Goal: Task Accomplishment & Management: Manage account settings

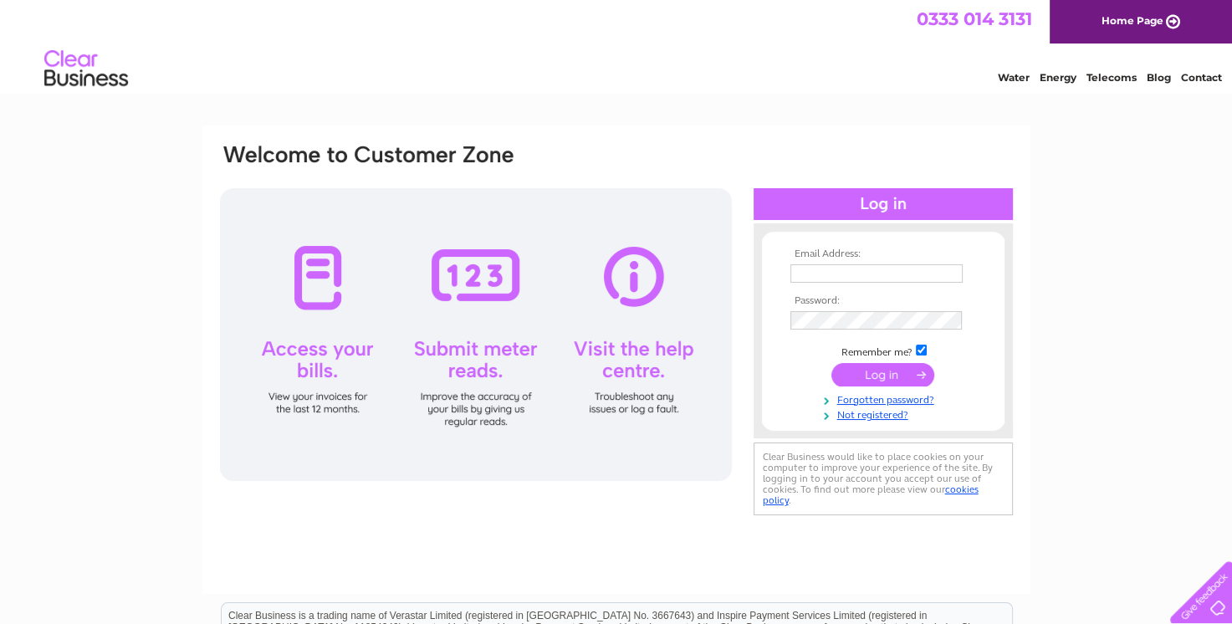
click at [827, 271] on input "text" at bounding box center [876, 273] width 172 height 18
type input "[EMAIL_ADDRESS][DOMAIN_NAME]"
click at [831, 364] on input "submit" at bounding box center [882, 375] width 103 height 23
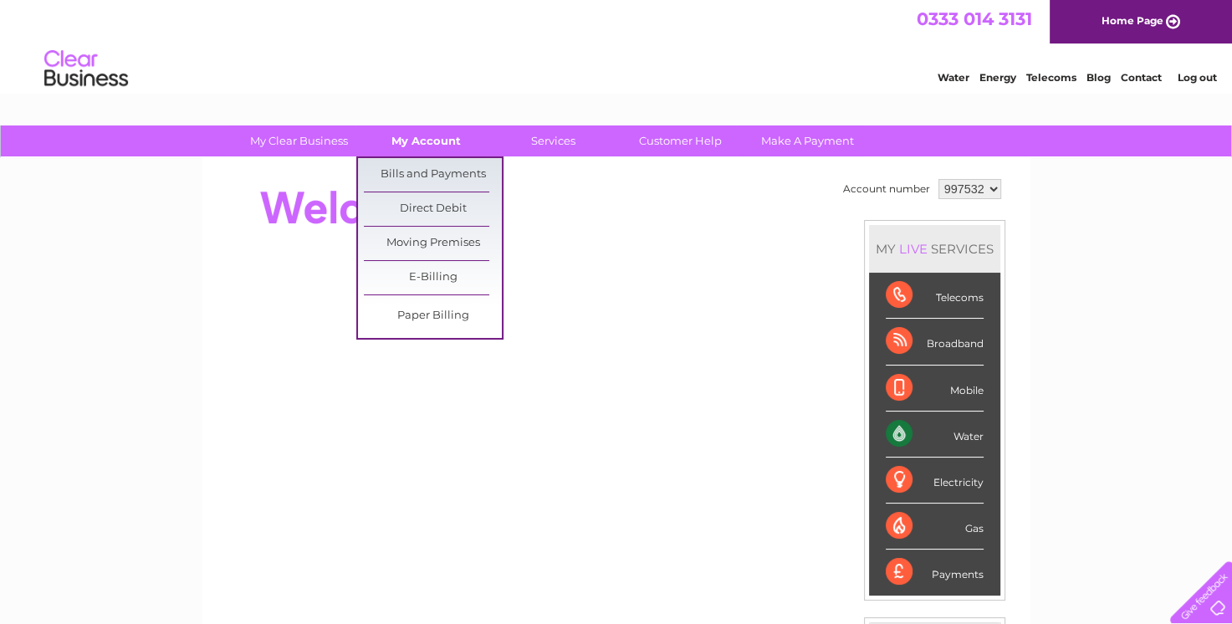
click at [434, 146] on link "My Account" at bounding box center [426, 140] width 138 height 31
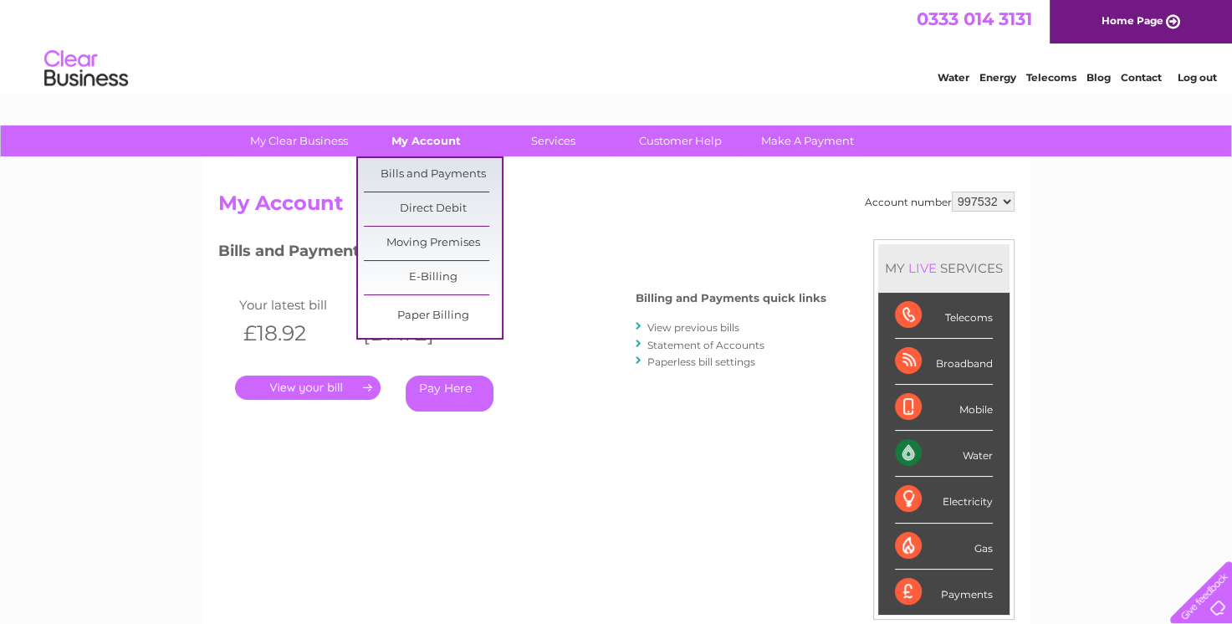
click at [416, 146] on link "My Account" at bounding box center [426, 140] width 138 height 31
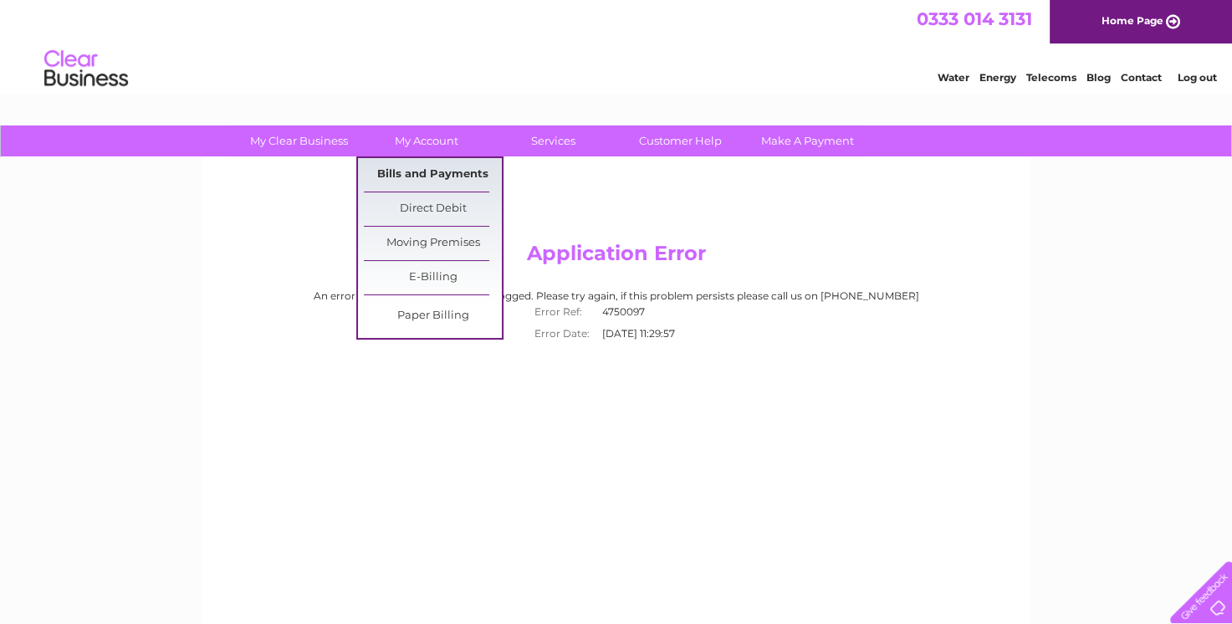
click at [424, 176] on link "Bills and Payments" at bounding box center [433, 174] width 138 height 33
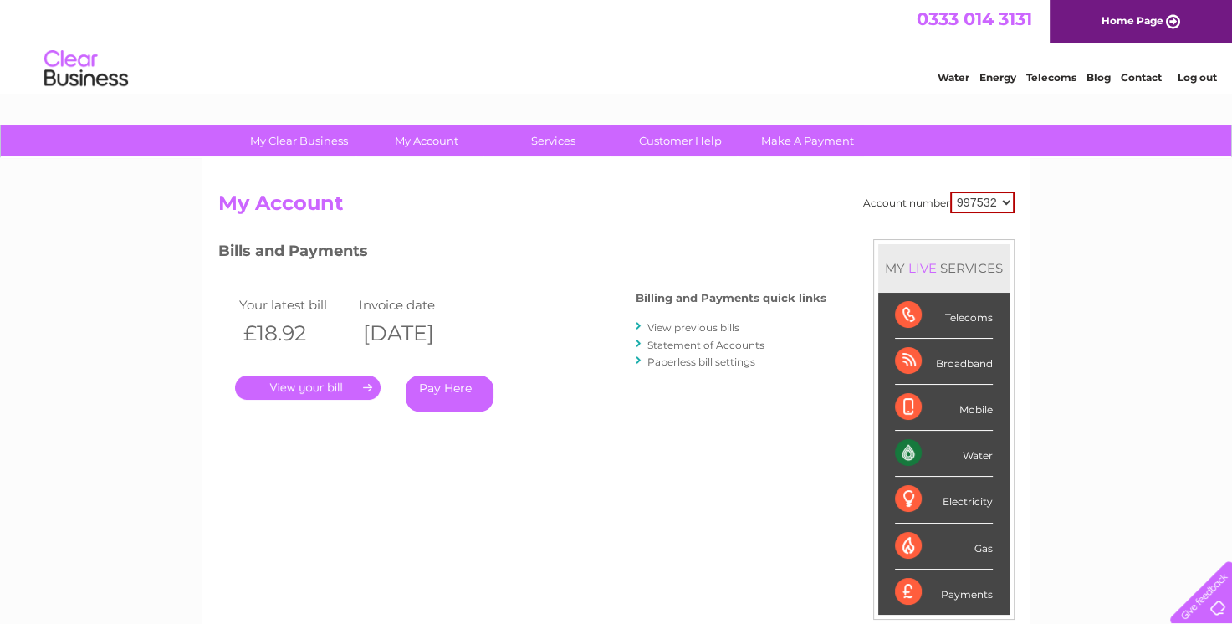
click at [690, 330] on link "View previous bills" at bounding box center [693, 327] width 92 height 13
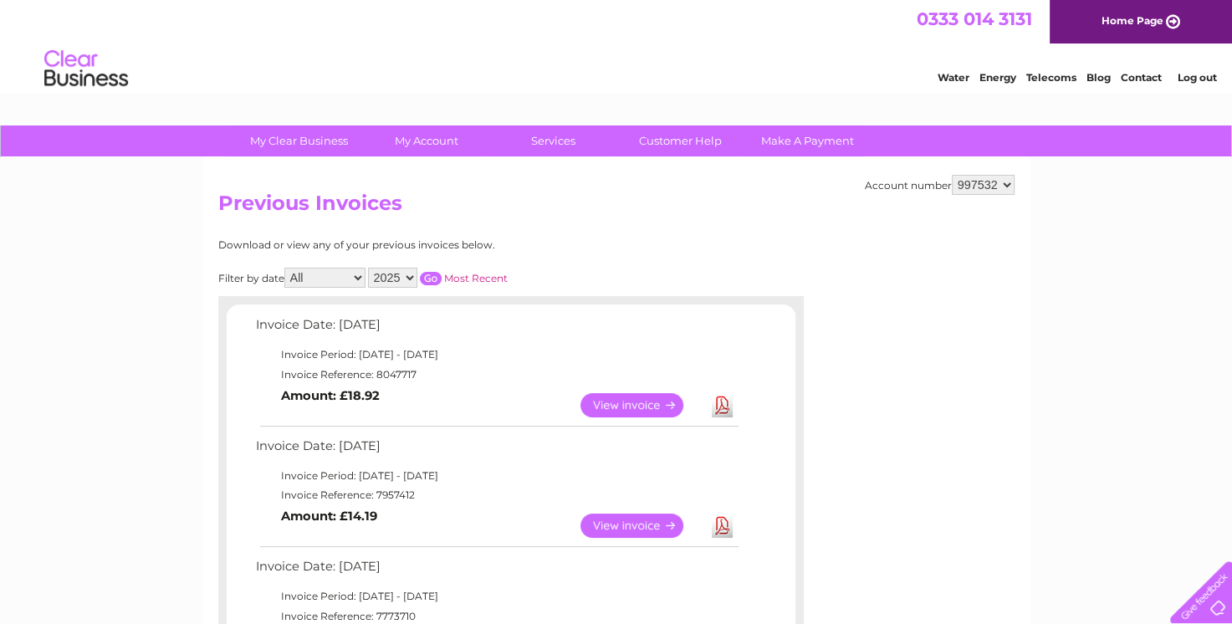
click at [629, 528] on link "View" at bounding box center [641, 525] width 123 height 24
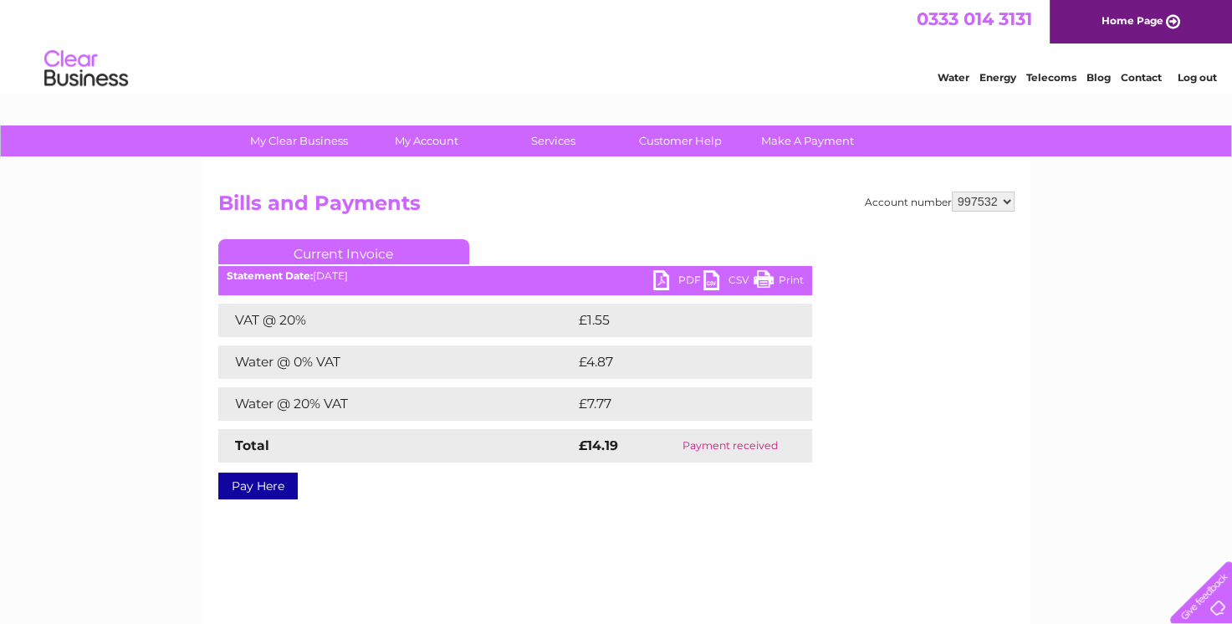
click at [669, 282] on link "PDF" at bounding box center [678, 282] width 50 height 24
click at [1197, 73] on link "Log out" at bounding box center [1196, 77] width 39 height 13
